Goal: Navigation & Orientation: Find specific page/section

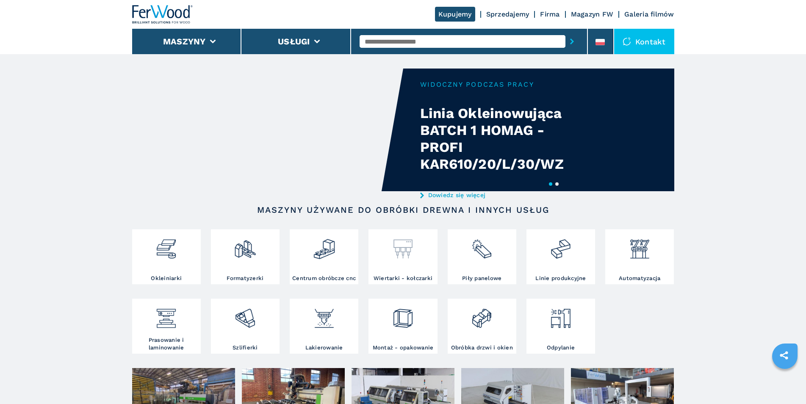
click at [396, 282] on h3 "Wiertarki - kołczarki" at bounding box center [403, 279] width 59 height 8
click at [397, 275] on div at bounding box center [403, 253] width 64 height 43
click at [408, 249] on img at bounding box center [403, 246] width 22 height 29
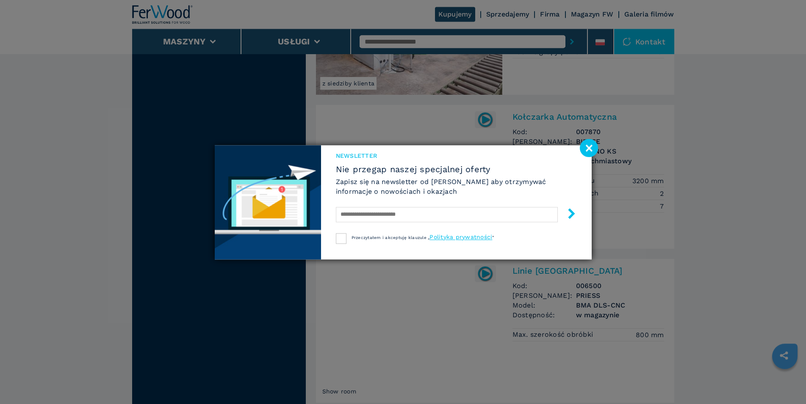
scroll to position [1725, 0]
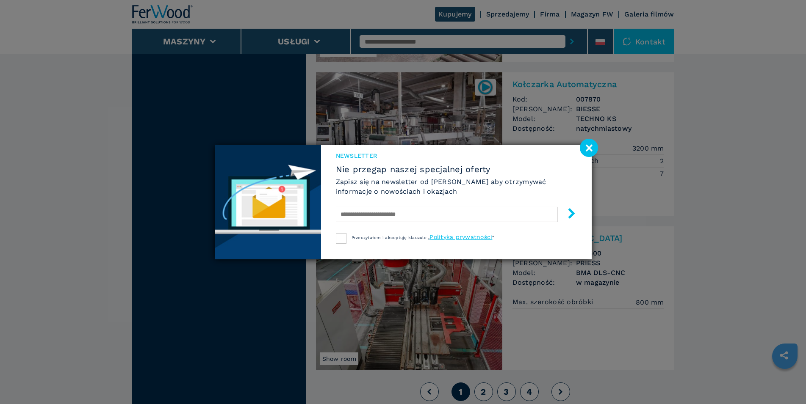
click at [592, 148] on image at bounding box center [589, 148] width 18 height 18
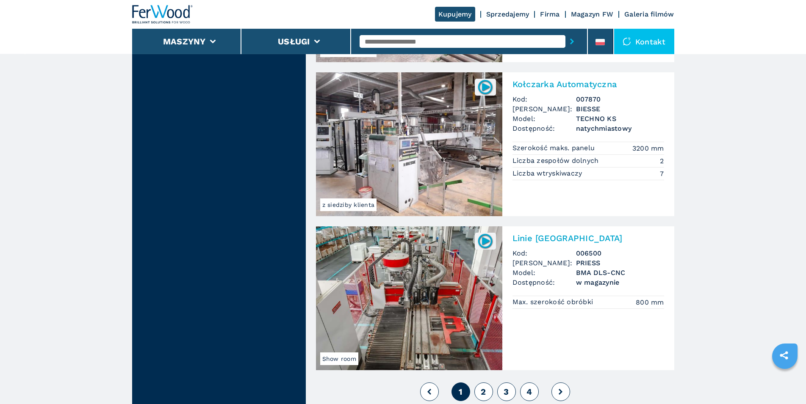
click at [480, 396] on button "2" at bounding box center [483, 392] width 19 height 19
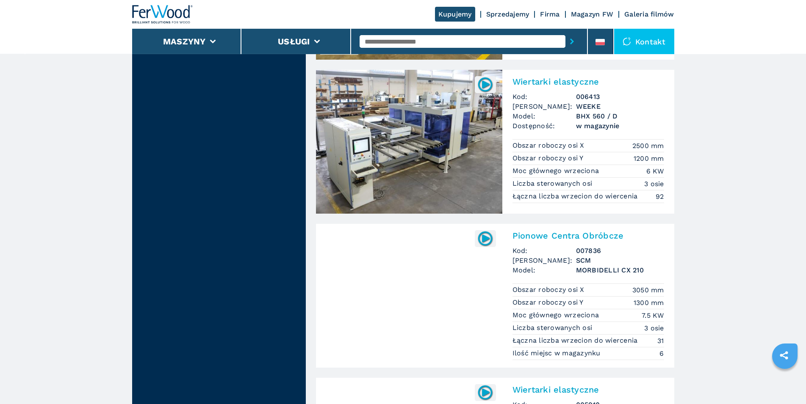
scroll to position [483, 0]
